Goal: Information Seeking & Learning: Learn about a topic

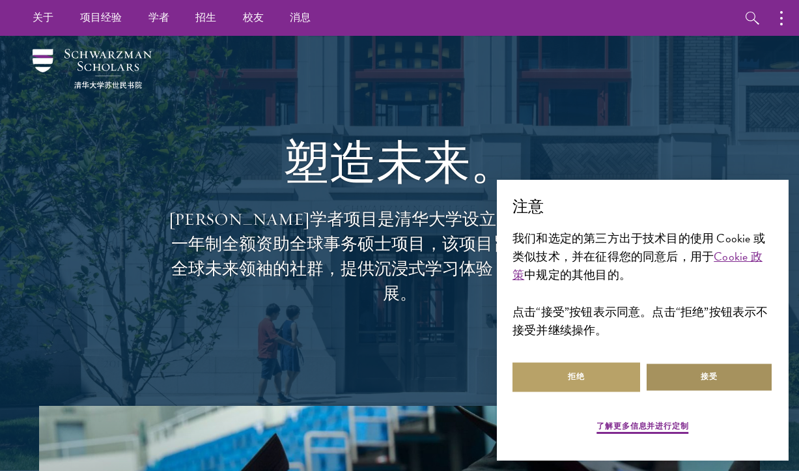
click at [689, 374] on button "接受" at bounding box center [709, 377] width 128 height 29
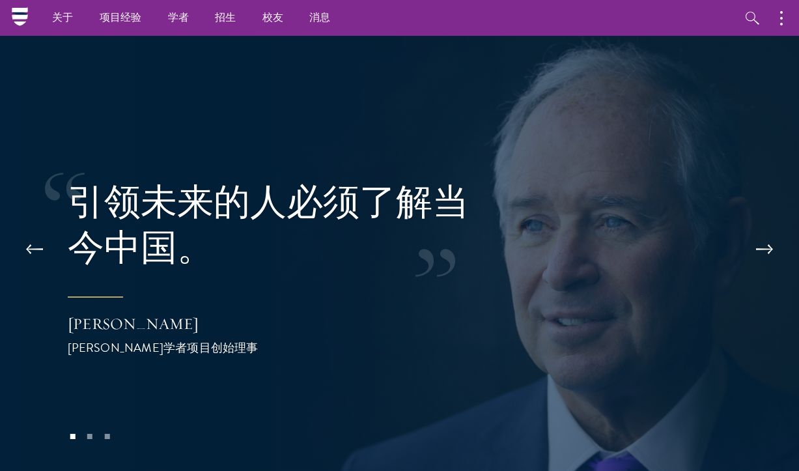
scroll to position [2306, 0]
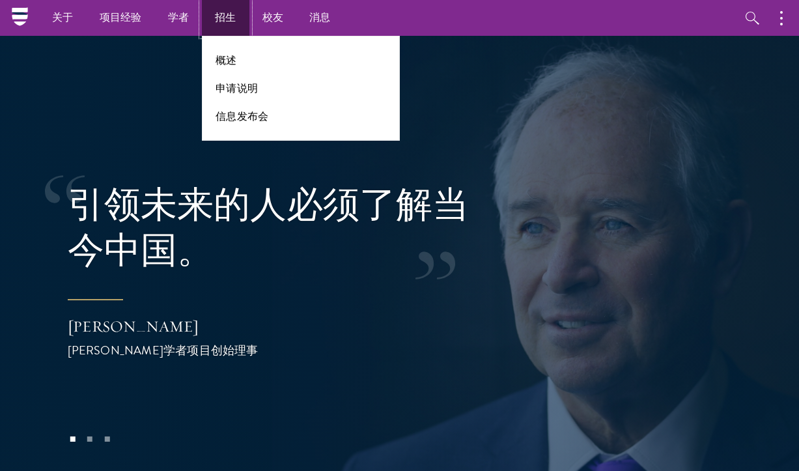
click at [229, 27] on link "招生" at bounding box center [226, 18] width 48 height 36
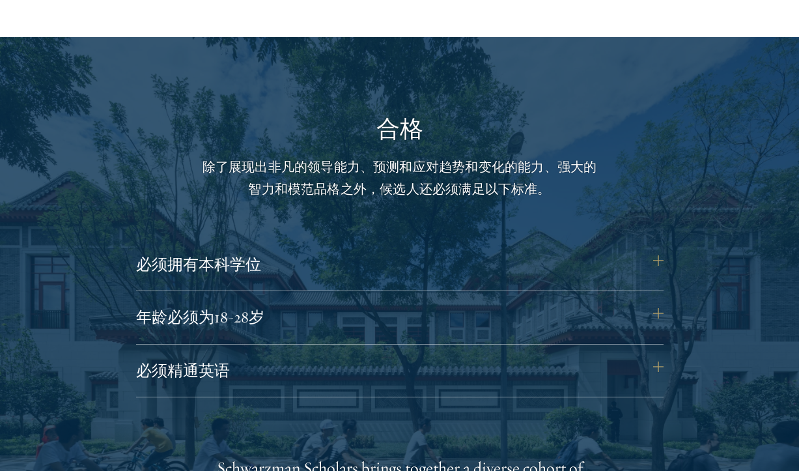
scroll to position [1546, 0]
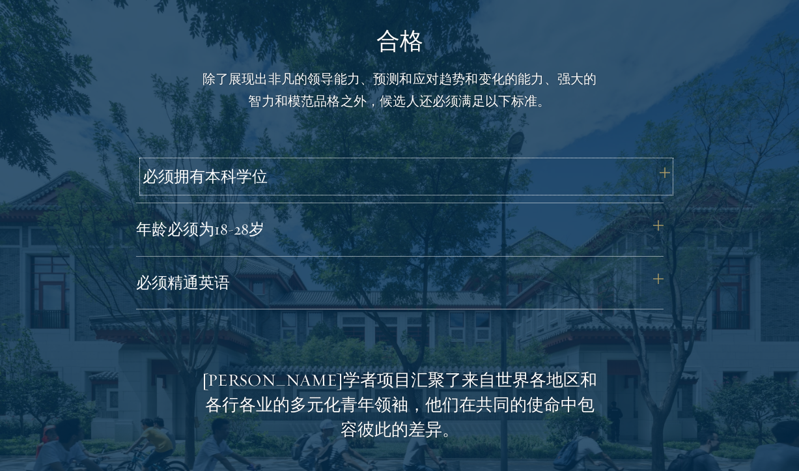
click at [417, 180] on button "必须拥有本科学位" at bounding box center [406, 176] width 527 height 31
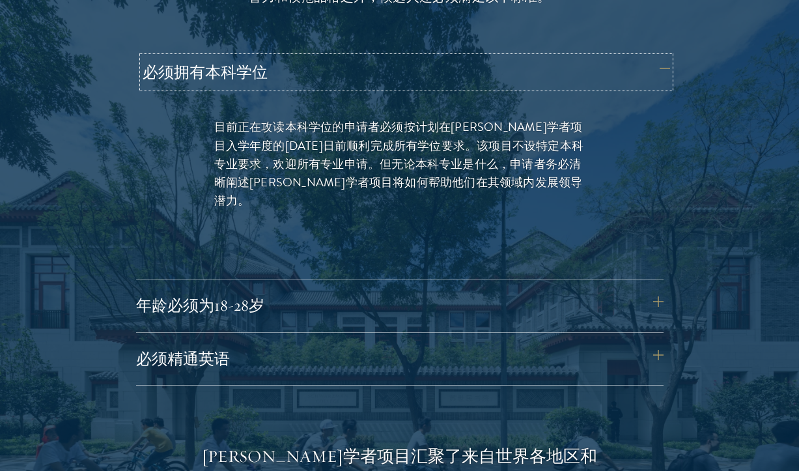
scroll to position [1651, 0]
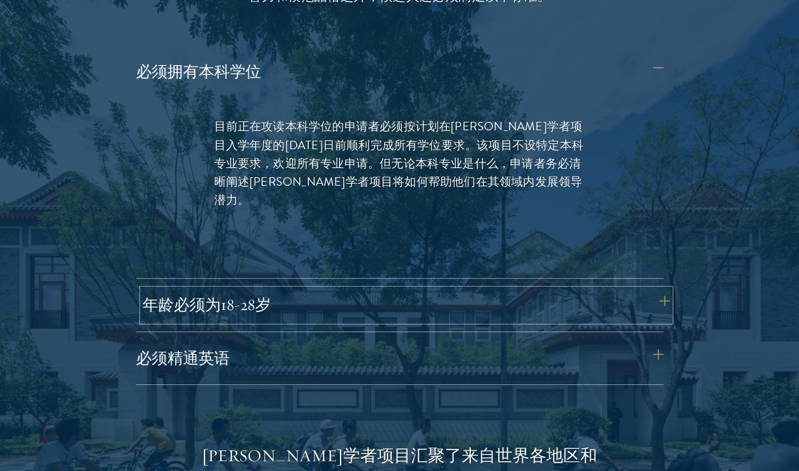
click at [329, 310] on button "年龄必须为18-28岁" at bounding box center [406, 304] width 527 height 31
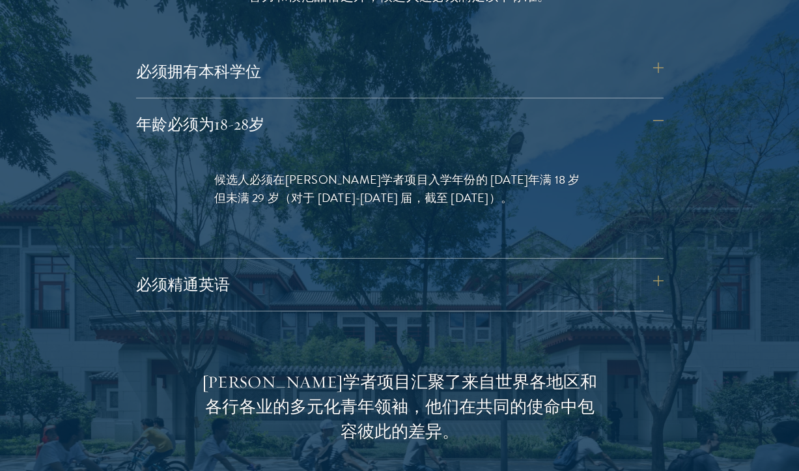
click at [349, 267] on div "必须拥有本科学位 目前正在攻读本科学位的申请者必须按计划在[PERSON_NAME]学者项目入学年度的[DATE]日前顺利完成所有学位要求。该项目不设特定本科…" at bounding box center [399, 183] width 527 height 255
click at [351, 277] on button "必须精通英语" at bounding box center [406, 284] width 527 height 31
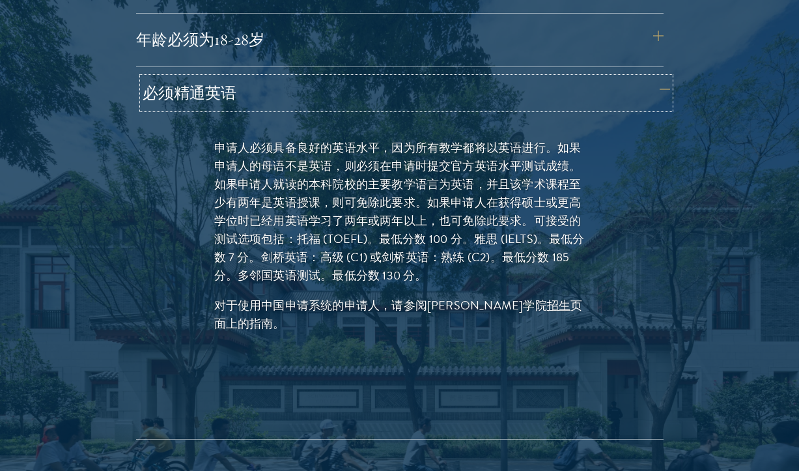
scroll to position [1757, 0]
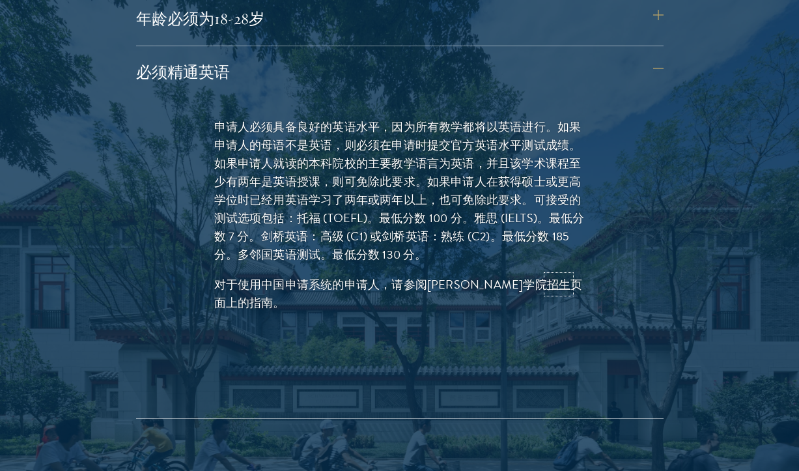
click at [547, 280] on font "招生" at bounding box center [558, 284] width 23 height 18
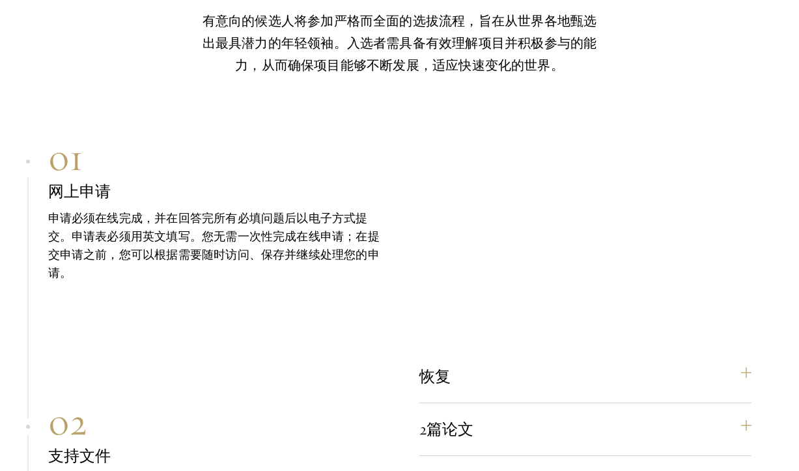
scroll to position [3853, 0]
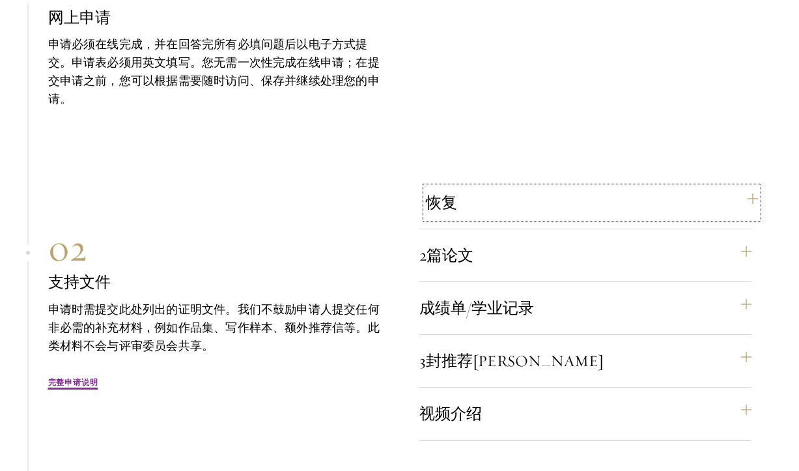
click at [541, 189] on button "恢复" at bounding box center [592, 202] width 332 height 31
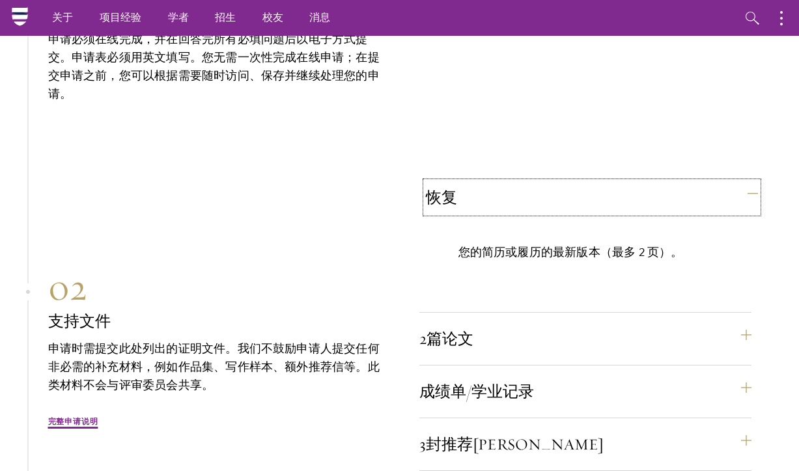
scroll to position [3534, 0]
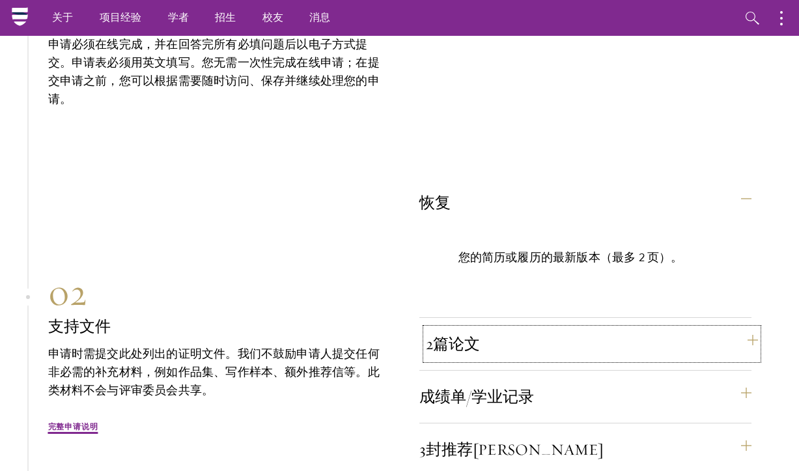
click at [525, 328] on button "2篇论文" at bounding box center [592, 343] width 332 height 31
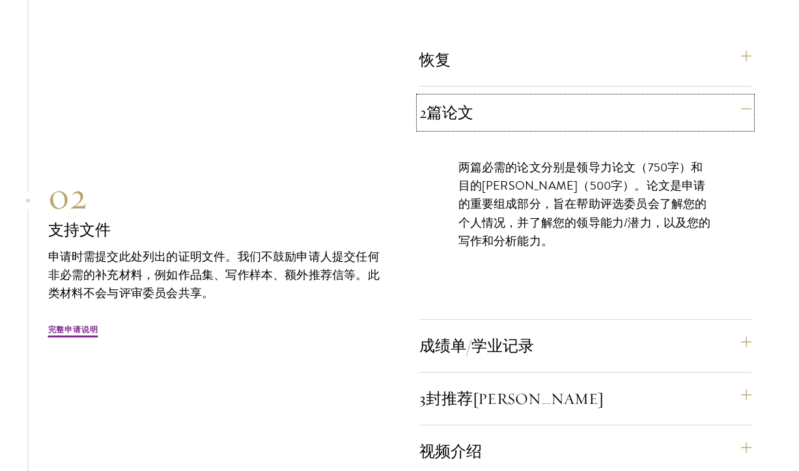
scroll to position [3676, 0]
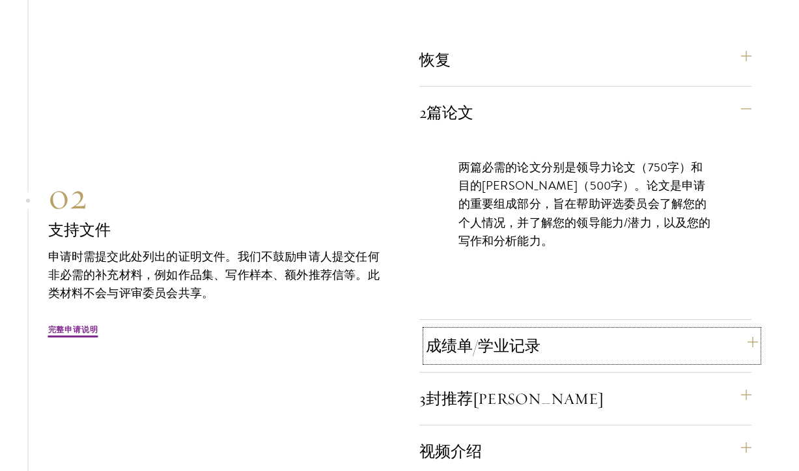
click at [518, 330] on button "成绩单/学业记录" at bounding box center [592, 345] width 332 height 31
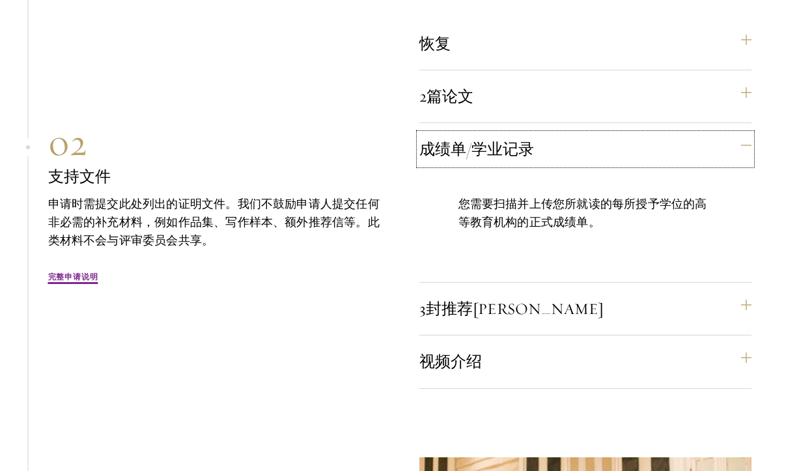
scroll to position [3702, 0]
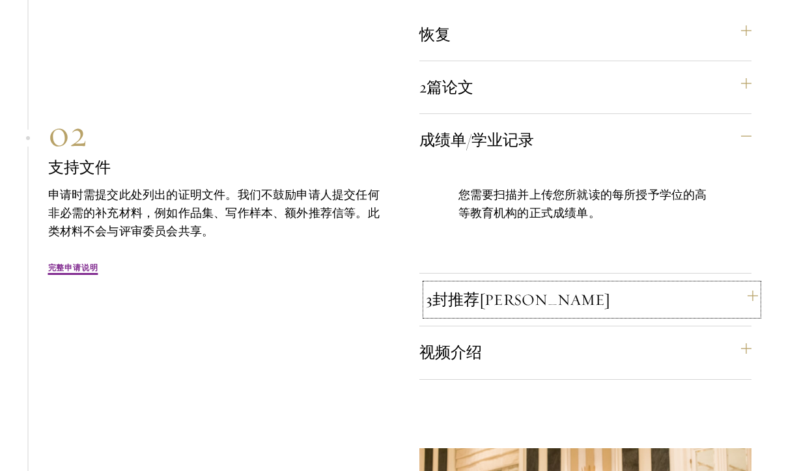
click at [527, 298] on button "3封推荐[PERSON_NAME]" at bounding box center [592, 299] width 332 height 31
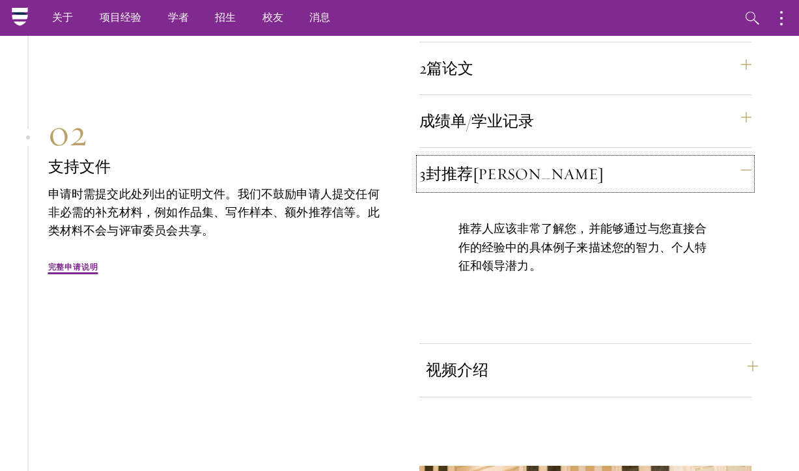
scroll to position [3720, 0]
click at [528, 357] on button "视频介绍" at bounding box center [592, 370] width 332 height 31
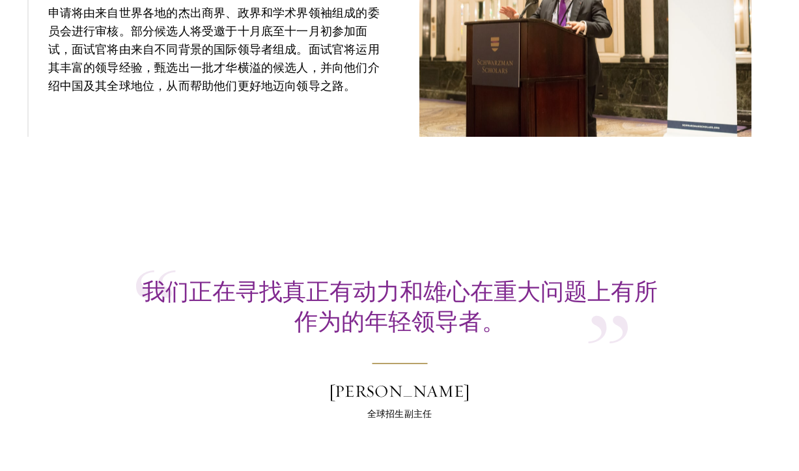
scroll to position [4758, 0]
